Goal: Information Seeking & Learning: Learn about a topic

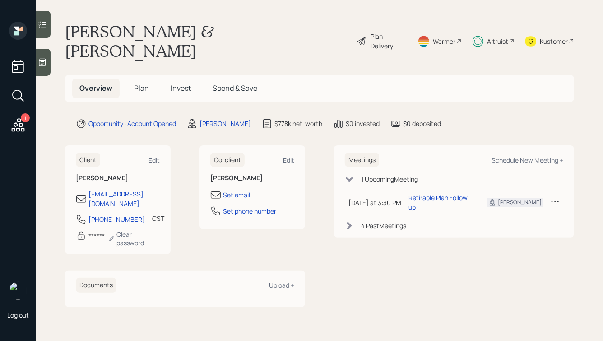
click at [172, 83] on span "Invest" at bounding box center [181, 88] width 20 height 10
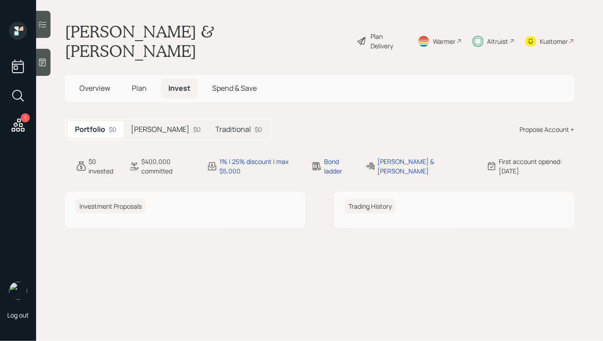
click at [147, 125] on h5 "[PERSON_NAME]" at bounding box center [160, 129] width 59 height 9
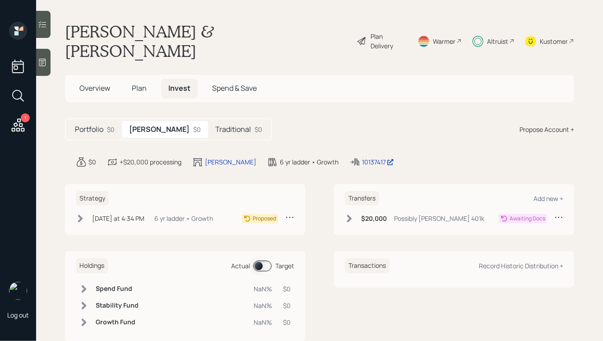
click at [215, 125] on h5 "Traditional" at bounding box center [233, 129] width 36 height 9
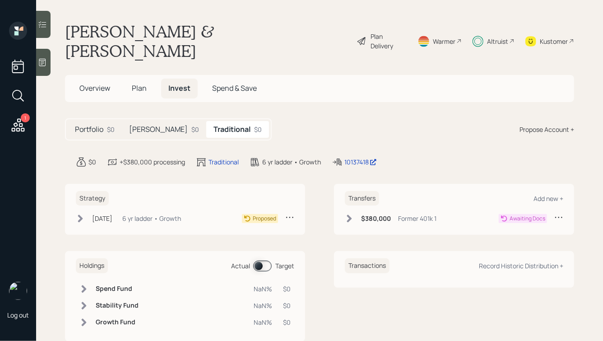
click at [139, 125] on h5 "[PERSON_NAME]" at bounding box center [158, 129] width 59 height 9
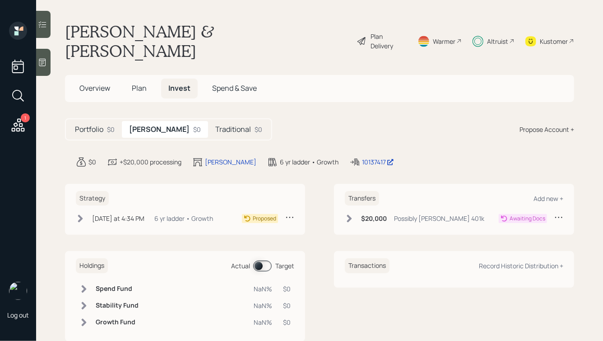
click at [134, 83] on span "Plan" at bounding box center [139, 88] width 15 height 10
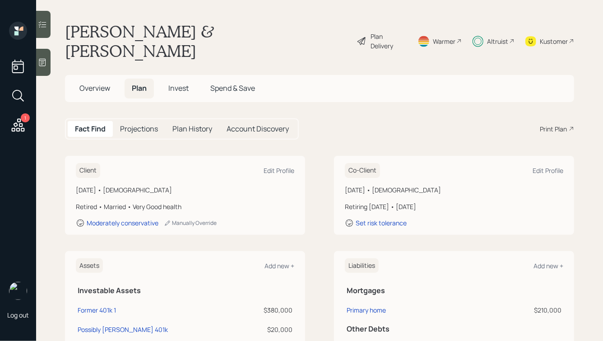
click at [90, 83] on span "Overview" at bounding box center [94, 88] width 31 height 10
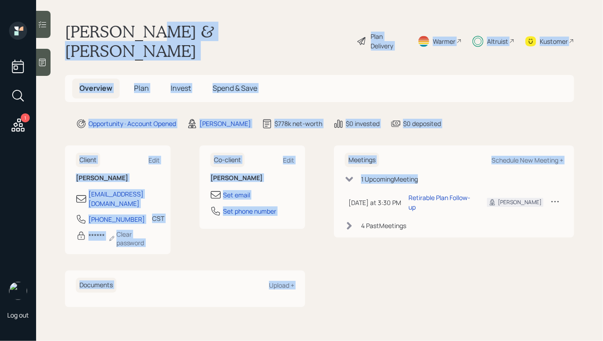
drag, startPoint x: 330, startPoint y: 201, endPoint x: 155, endPoint y: 28, distance: 245.3
click at [155, 29] on main "[PERSON_NAME] & [PERSON_NAME] Plan Delivery Warmer Altruist Kustomer Overview P…" at bounding box center [319, 170] width 567 height 341
click at [155, 28] on h1 "[PERSON_NAME] & [PERSON_NAME]" at bounding box center [207, 41] width 285 height 39
drag, startPoint x: 65, startPoint y: 30, endPoint x: 353, endPoint y: 254, distance: 365.3
click at [353, 254] on main "[PERSON_NAME] & [PERSON_NAME] Plan Delivery Warmer Altruist Kustomer Overview P…" at bounding box center [319, 170] width 567 height 341
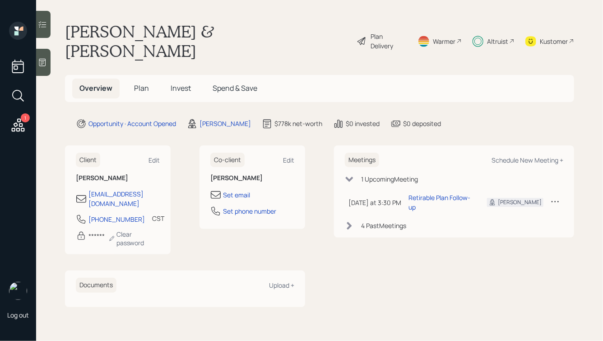
click at [353, 254] on div "Meetings Schedule New Meeting + 1 Upcoming Meeting [DATE] at 3:30 PM [DATE] 3:3…" at bounding box center [454, 226] width 240 height 162
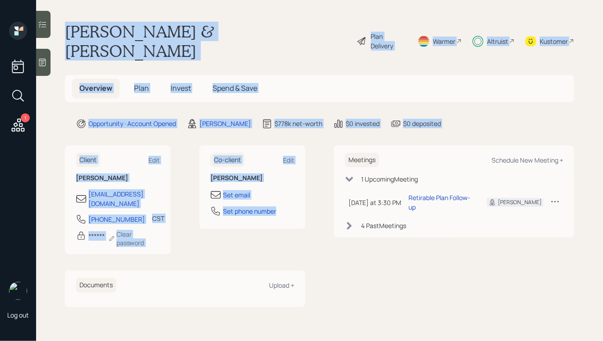
drag, startPoint x: 67, startPoint y: 33, endPoint x: 272, endPoint y: 199, distance: 264.0
click at [332, 253] on main "[PERSON_NAME] & [PERSON_NAME] Plan Delivery Warmer Altruist Kustomer Overview P…" at bounding box center [319, 170] width 567 height 341
click at [315, 118] on div "$778k net-worth" at bounding box center [292, 123] width 61 height 11
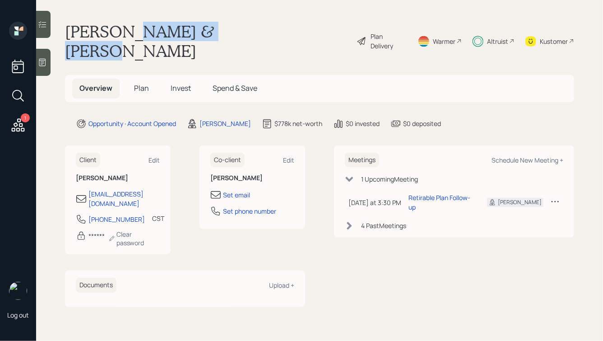
drag, startPoint x: 136, startPoint y: 31, endPoint x: 240, endPoint y: 37, distance: 104.1
click at [240, 37] on div "[PERSON_NAME] & [PERSON_NAME] Plan Delivery Warmer Altruist Kustomer" at bounding box center [319, 41] width 509 height 39
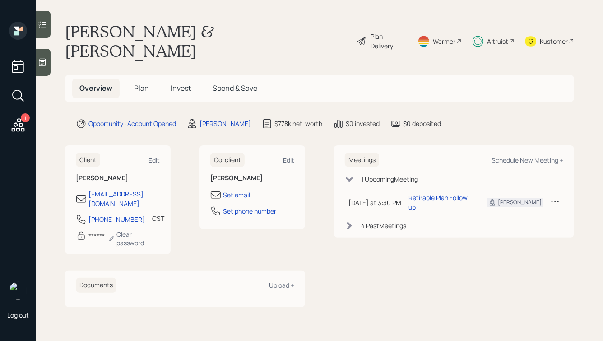
click at [135, 83] on span "Plan" at bounding box center [141, 88] width 15 height 10
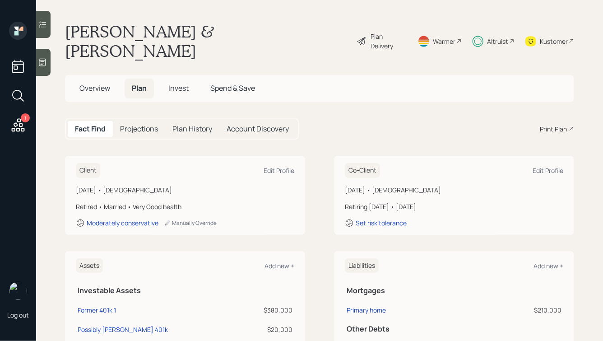
click at [173, 83] on span "Invest" at bounding box center [178, 88] width 20 height 10
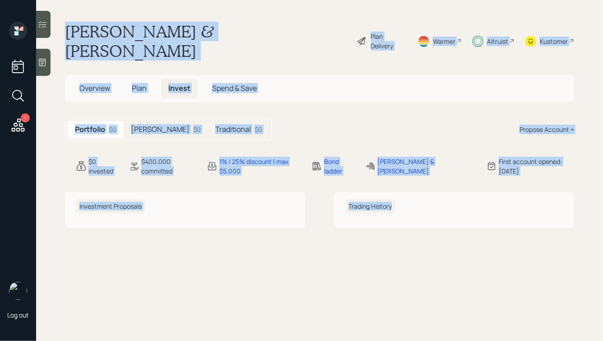
drag, startPoint x: 65, startPoint y: 24, endPoint x: 360, endPoint y: 223, distance: 354.9
click at [360, 223] on main "[PERSON_NAME] & [PERSON_NAME] Plan Delivery Warmer Altruist Kustomer Overview P…" at bounding box center [319, 170] width 567 height 341
click at [402, 220] on main "[PERSON_NAME] & [PERSON_NAME] Plan Delivery Warmer Altruist Kustomer Overview P…" at bounding box center [319, 170] width 567 height 341
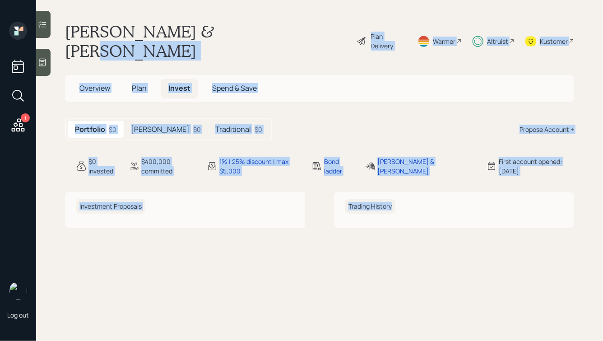
drag, startPoint x: 440, startPoint y: 221, endPoint x: 166, endPoint y: -14, distance: 361.0
click at [166, 0] on html "1 Log out [PERSON_NAME] & [PERSON_NAME] Plan Delivery Warmer Altruist Kustomer …" at bounding box center [301, 170] width 603 height 341
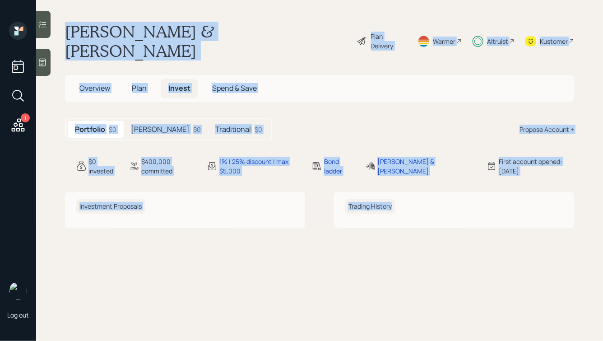
click at [173, 28] on h1 "[PERSON_NAME] & [PERSON_NAME]" at bounding box center [207, 41] width 285 height 39
drag, startPoint x: 66, startPoint y: 29, endPoint x: 332, endPoint y: 216, distance: 324.2
click at [332, 216] on main "[PERSON_NAME] & [PERSON_NAME] Plan Delivery Warmer Altruist Kustomer Overview P…" at bounding box center [319, 170] width 567 height 341
click at [331, 215] on main "[PERSON_NAME] & [PERSON_NAME] Plan Delivery Warmer Altruist Kustomer Overview P…" at bounding box center [319, 170] width 567 height 341
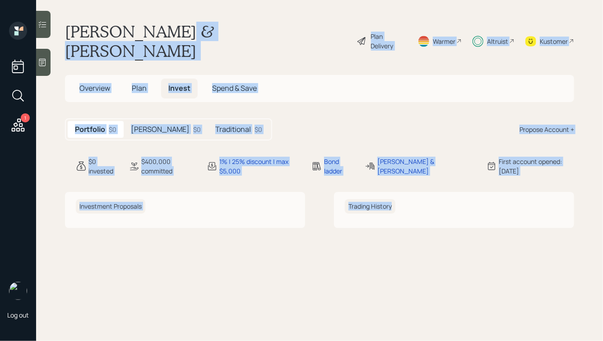
drag, startPoint x: 416, startPoint y: 227, endPoint x: 170, endPoint y: 34, distance: 312.1
click at [170, 34] on main "[PERSON_NAME] & [PERSON_NAME] Plan Delivery Warmer Altruist Kustomer Overview P…" at bounding box center [319, 170] width 567 height 341
click at [170, 34] on h1 "[PERSON_NAME] & [PERSON_NAME]" at bounding box center [207, 41] width 285 height 39
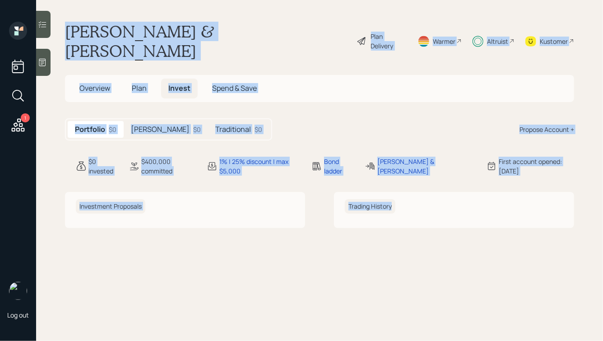
drag, startPoint x: 66, startPoint y: 25, endPoint x: 350, endPoint y: 243, distance: 357.6
click at [350, 243] on main "[PERSON_NAME] & [PERSON_NAME] Plan Delivery Warmer Altruist Kustomer Overview P…" at bounding box center [319, 170] width 567 height 341
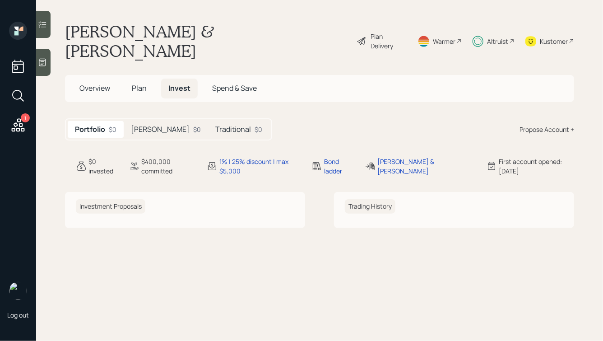
click at [143, 125] on h5 "[PERSON_NAME]" at bounding box center [160, 129] width 59 height 9
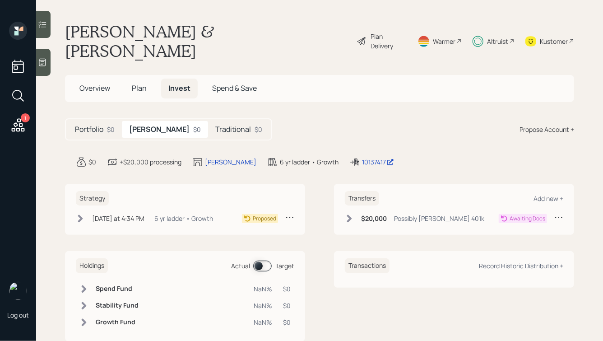
click at [208, 121] on div "Traditional $0" at bounding box center [238, 129] width 61 height 17
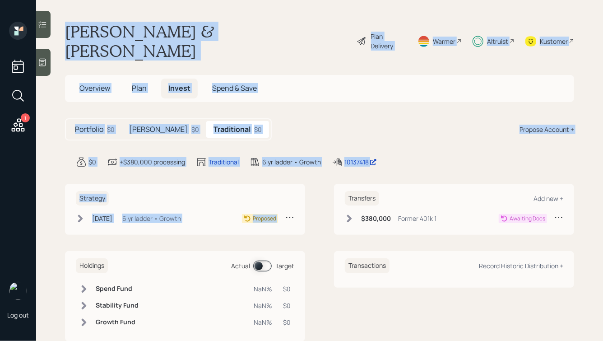
drag, startPoint x: 420, startPoint y: 153, endPoint x: 200, endPoint y: -24, distance: 282.4
click at [200, 0] on html "1 Log out [PERSON_NAME] & [PERSON_NAME] Plan Delivery Warmer Altruist Kustomer …" at bounding box center [301, 170] width 603 height 341
click at [199, 28] on h1 "[PERSON_NAME] & [PERSON_NAME]" at bounding box center [207, 41] width 285 height 39
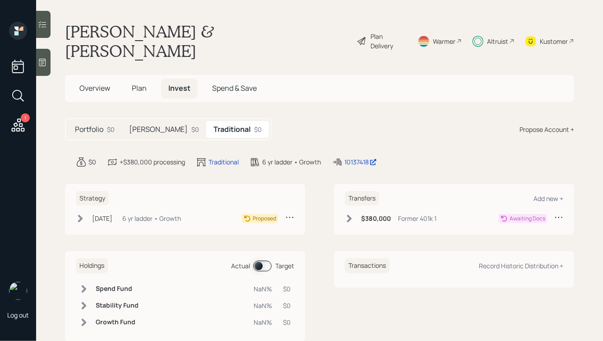
click at [125, 121] on div "[PERSON_NAME] $0" at bounding box center [164, 129] width 84 height 17
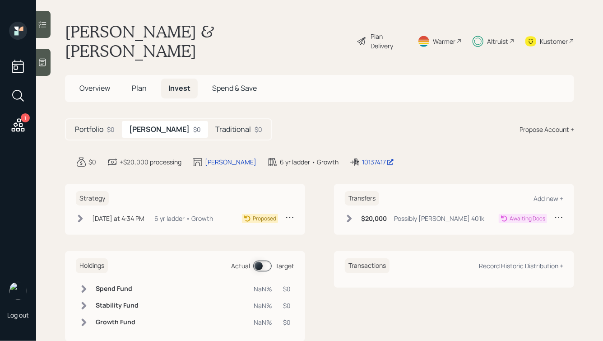
click at [255, 125] on div "$0" at bounding box center [259, 129] width 8 height 9
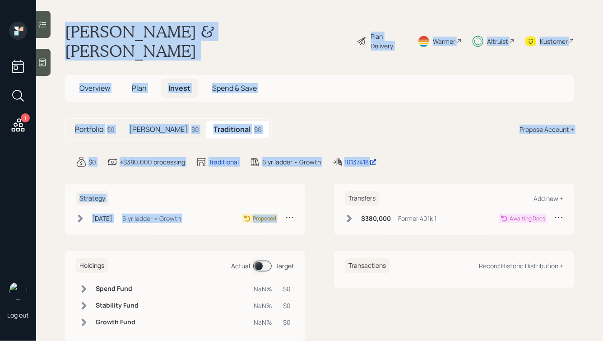
drag, startPoint x: 62, startPoint y: 30, endPoint x: 313, endPoint y: 191, distance: 298.4
click at [313, 191] on main "[PERSON_NAME] & [PERSON_NAME] Plan Delivery Warmer Altruist Kustomer Overview P…" at bounding box center [319, 170] width 567 height 341
click at [313, 191] on div "Strategy [DATE] [DATE] 2:38 PM EDT 6 yr ladder • Growth Proposed Transfers Add …" at bounding box center [319, 209] width 509 height 51
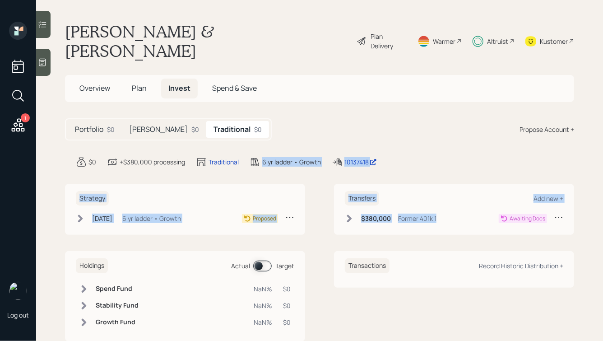
drag, startPoint x: 442, startPoint y: 220, endPoint x: 254, endPoint y: 103, distance: 221.5
click at [254, 103] on main "[PERSON_NAME] & [PERSON_NAME] Plan Delivery Warmer Altruist Kustomer Overview P…" at bounding box center [319, 170] width 567 height 341
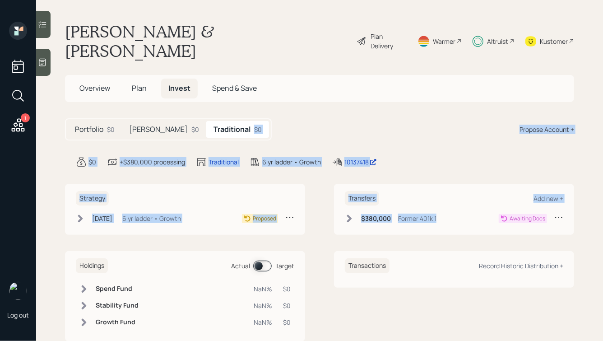
click at [252, 118] on div "Portfolio $0 [PERSON_NAME] $0 Traditional $0 Propose Account +" at bounding box center [319, 129] width 509 height 22
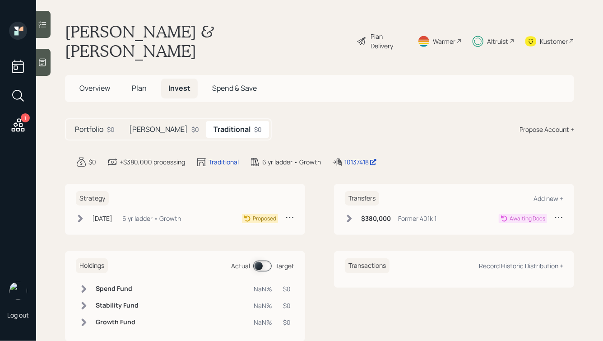
click at [126, 121] on div "[PERSON_NAME] $0" at bounding box center [164, 129] width 84 height 17
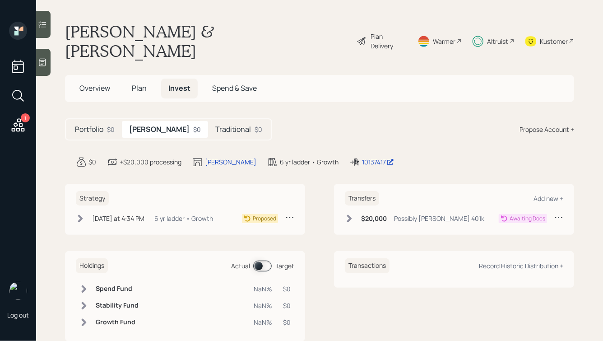
click at [43, 62] on icon at bounding box center [42, 62] width 9 height 9
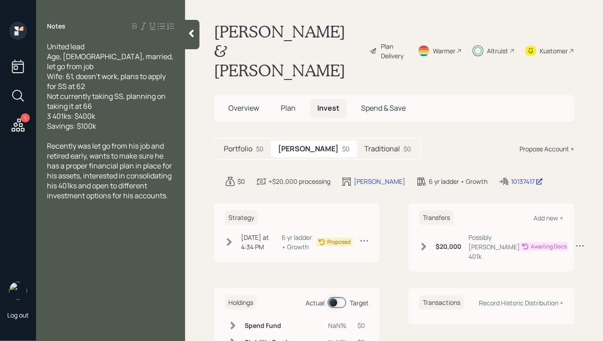
click at [195, 30] on icon at bounding box center [191, 33] width 9 height 9
